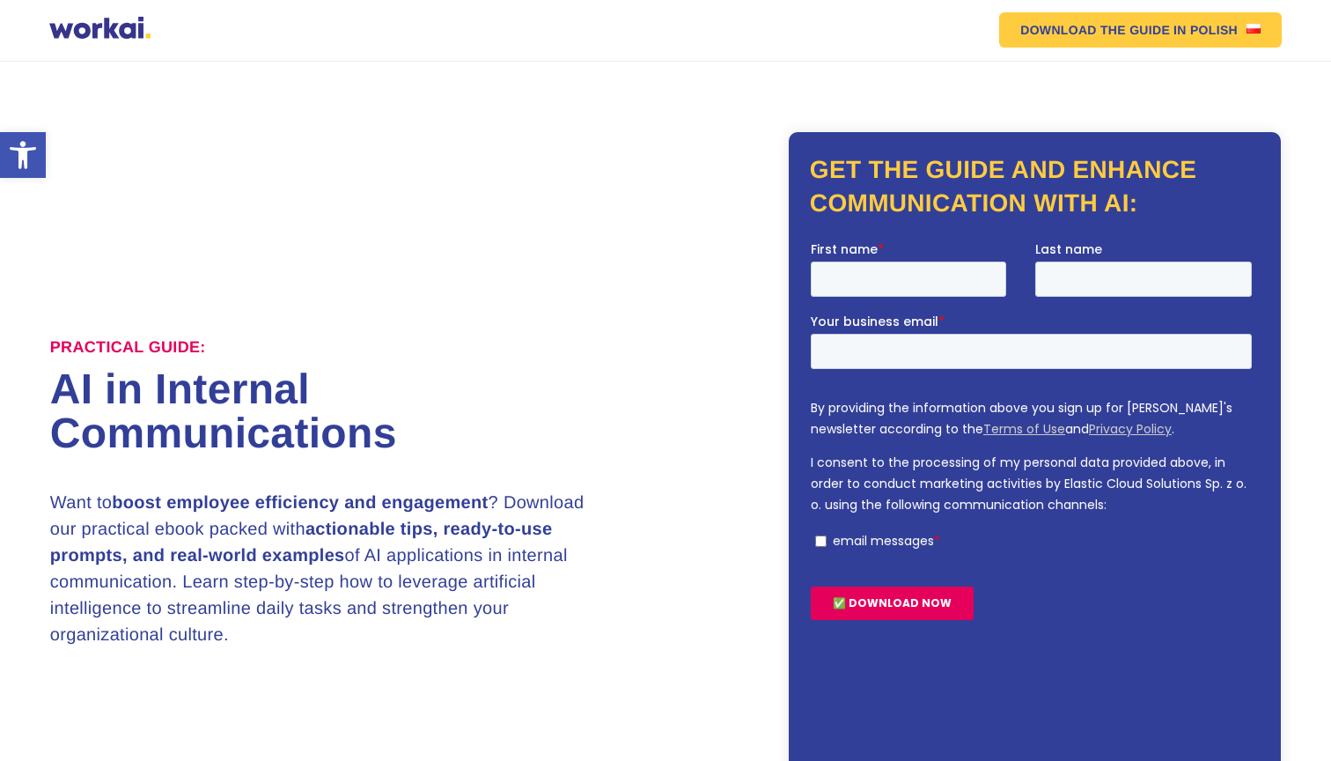
click at [117, 26] on div at bounding box center [99, 30] width 101 height 26
click at [77, 35] on div at bounding box center [99, 30] width 101 height 26
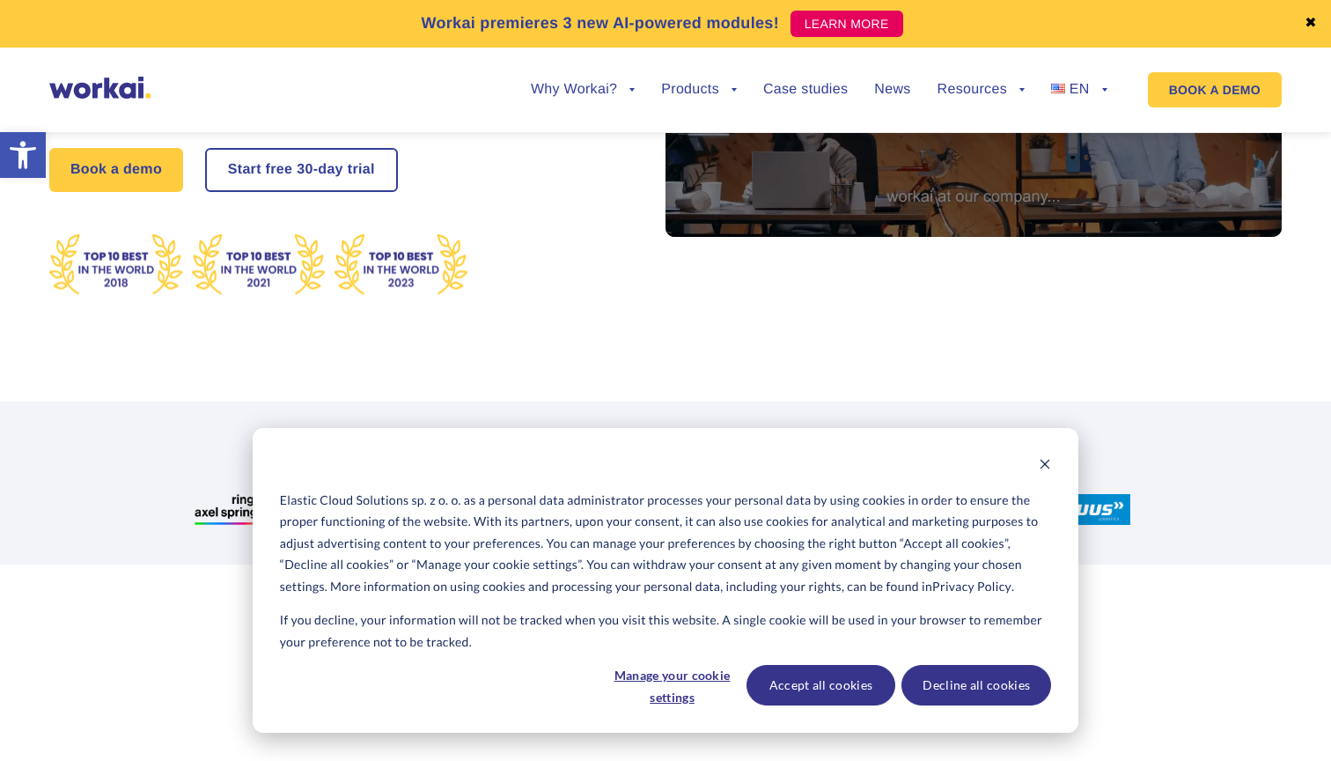
scroll to position [421, 0]
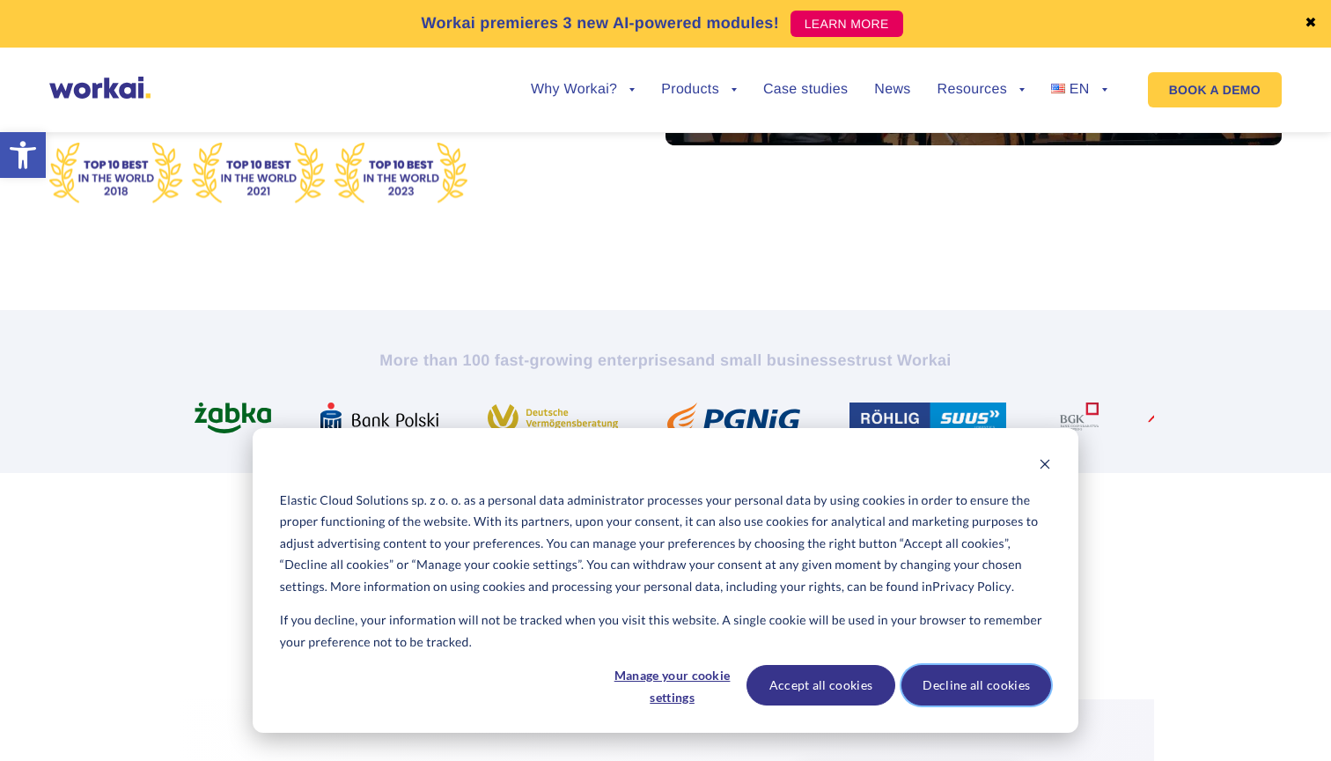
click at [934, 675] on button "Decline all cookies" at bounding box center [976, 685] width 150 height 40
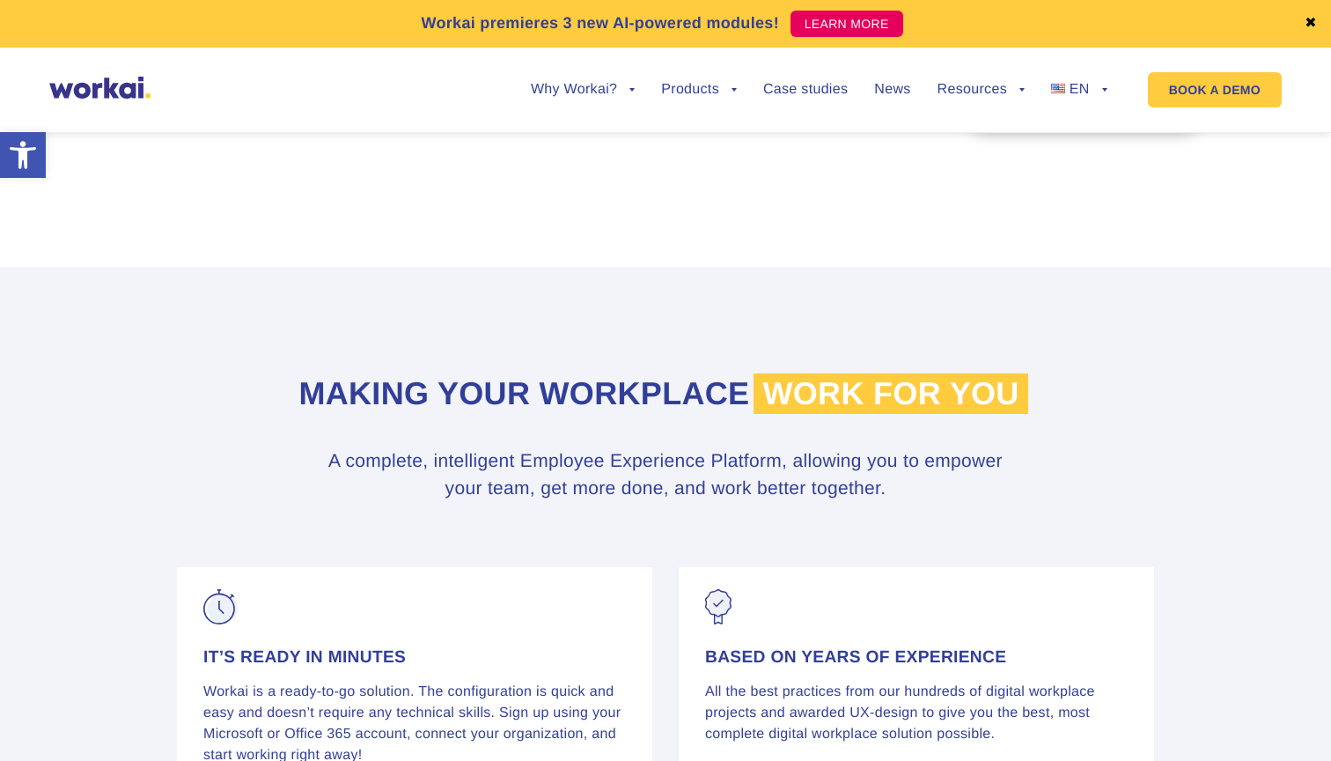
scroll to position [6401, 0]
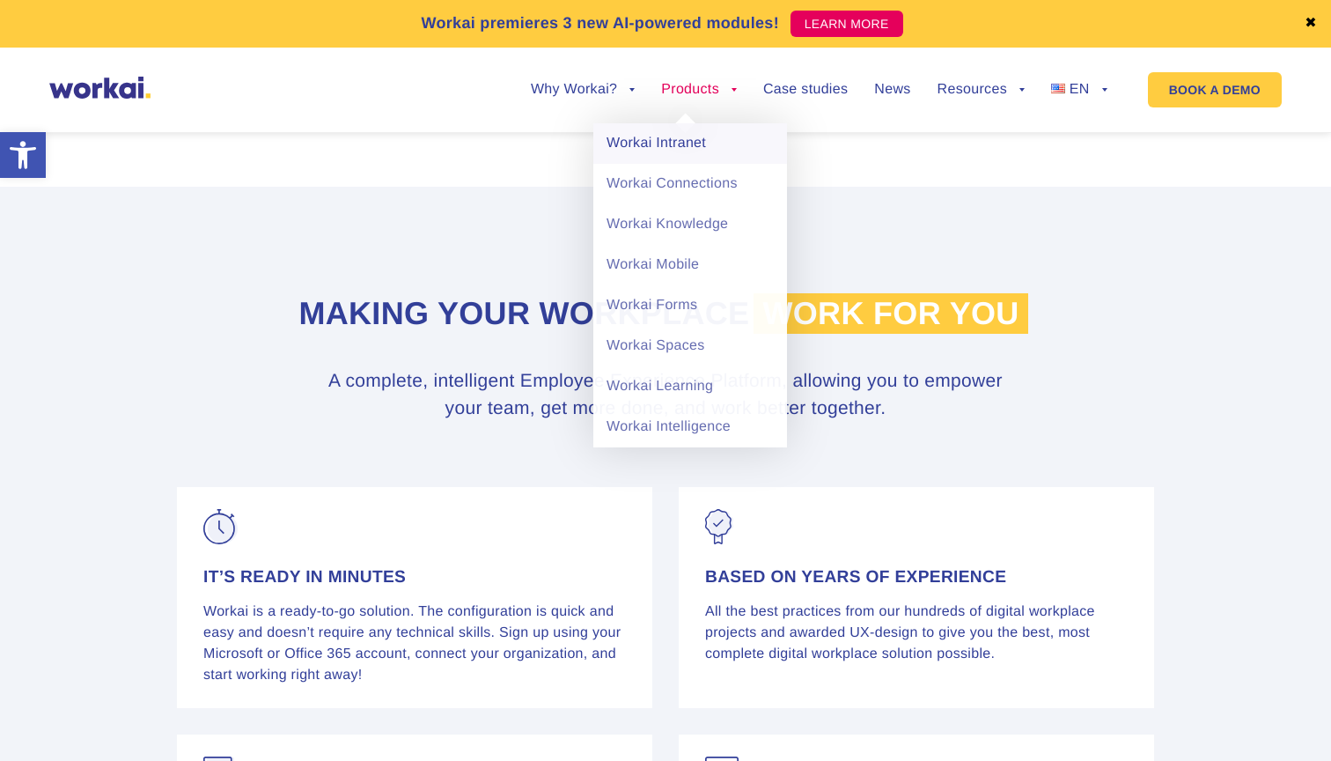
click at [673, 147] on link "Workai Intranet" at bounding box center [690, 143] width 194 height 40
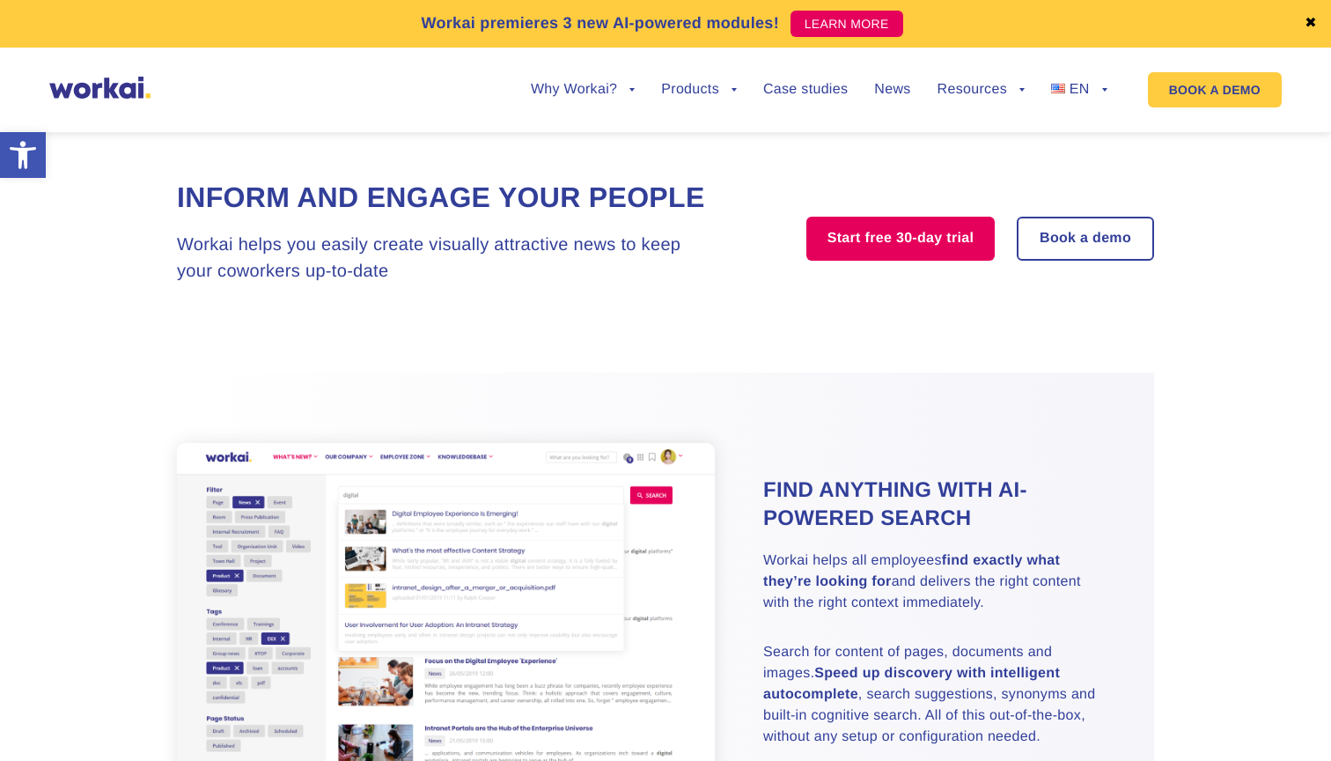
scroll to position [2314, 0]
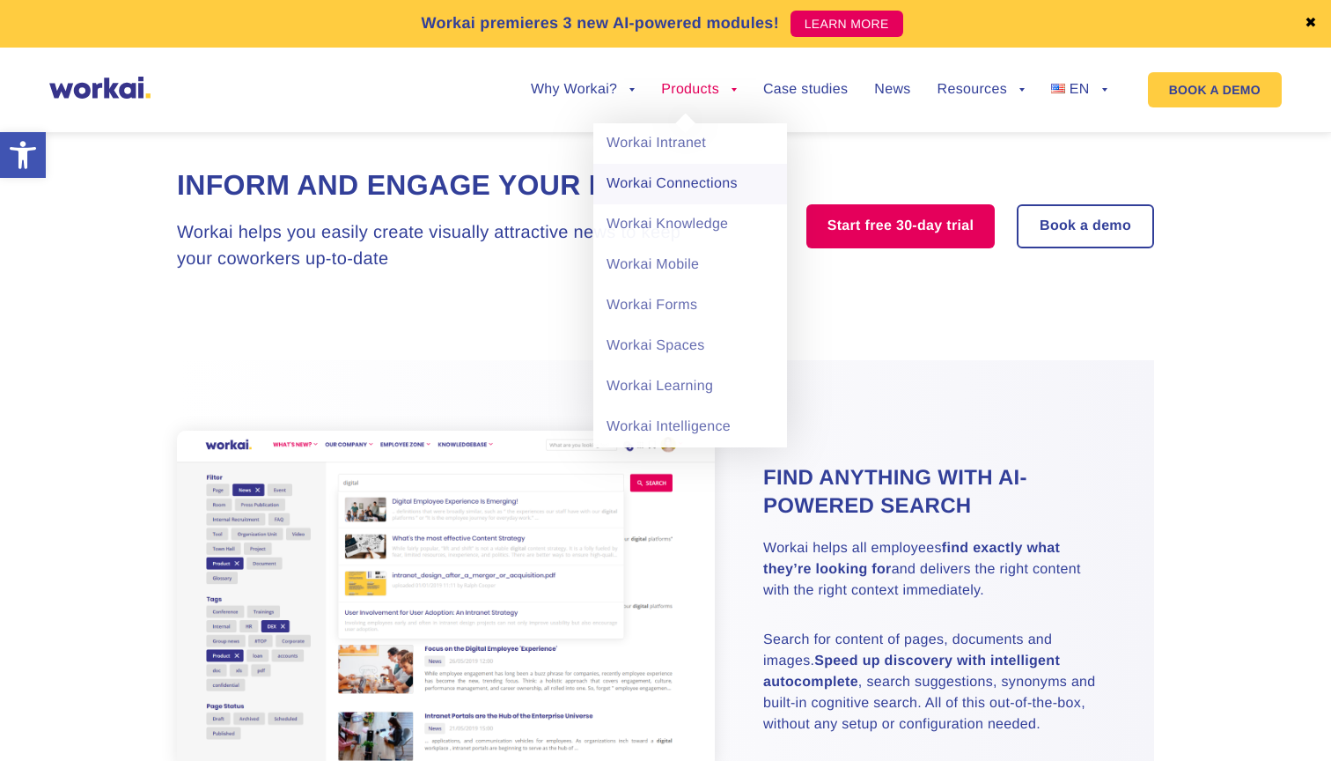
click at [664, 190] on link "Workai Connections" at bounding box center [690, 184] width 194 height 40
